Goal: Task Accomplishment & Management: Manage account settings

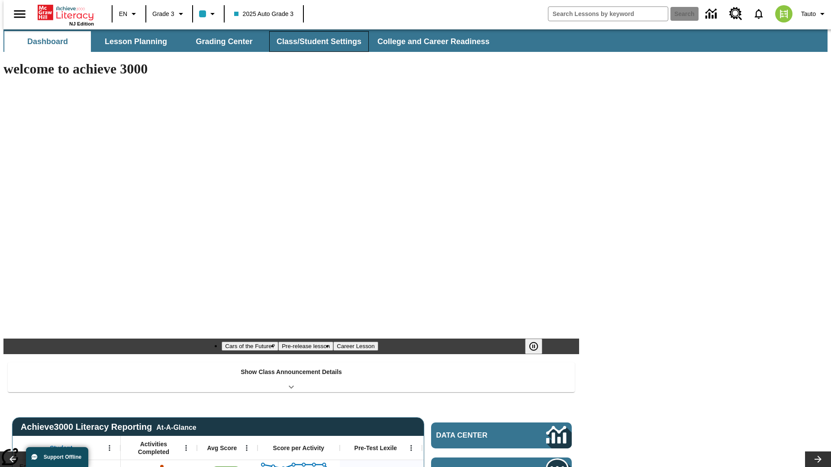
click at [314, 42] on button "Class/Student Settings" at bounding box center [318, 41] width 99 height 21
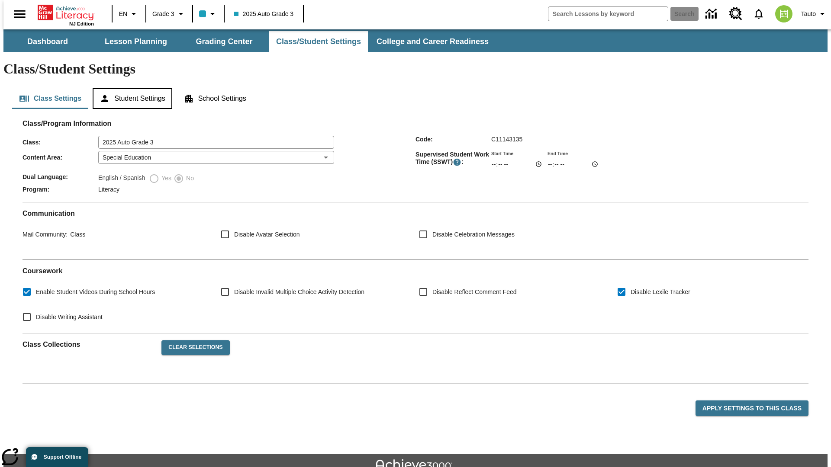
click at [130, 88] on button "Student Settings" at bounding box center [132, 98] width 79 height 21
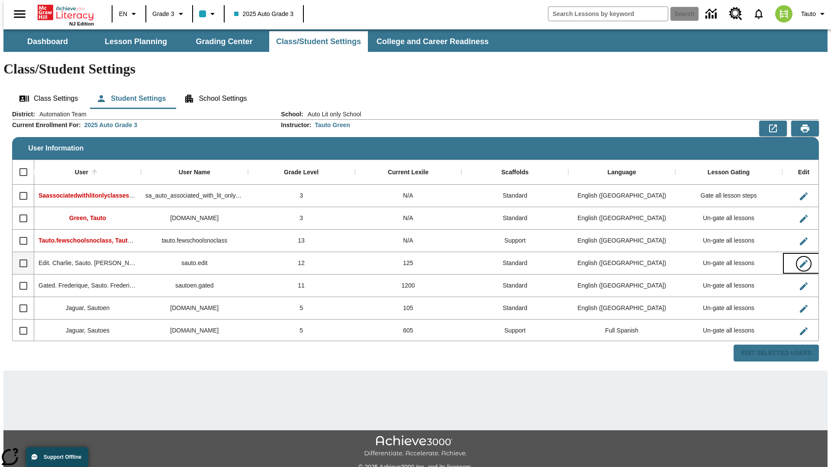
click at [799, 260] on icon "Edit User" at bounding box center [803, 264] width 8 height 8
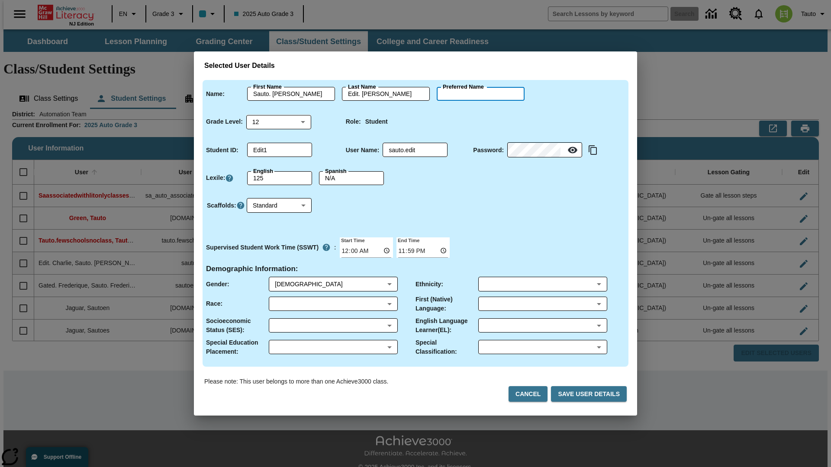
type input "[PERSON_NAME]"
click at [531, 394] on button "Cancel" at bounding box center [527, 394] width 39 height 16
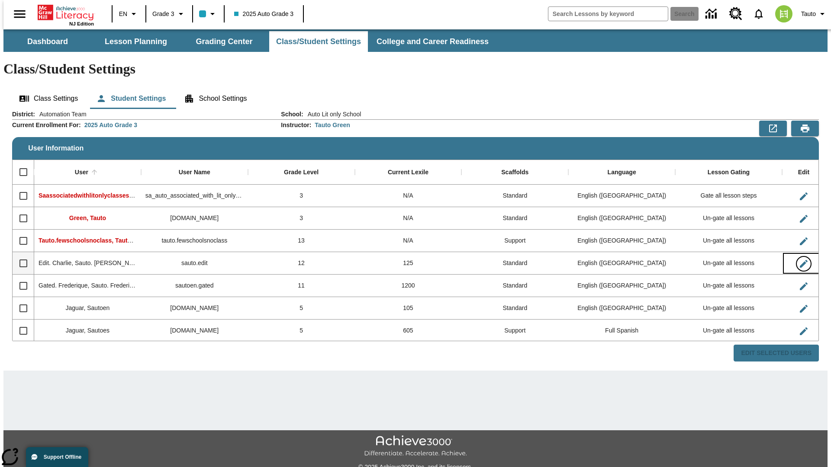
click at [799, 260] on icon "Edit User" at bounding box center [803, 264] width 8 height 8
